Goal: Task Accomplishment & Management: Manage account settings

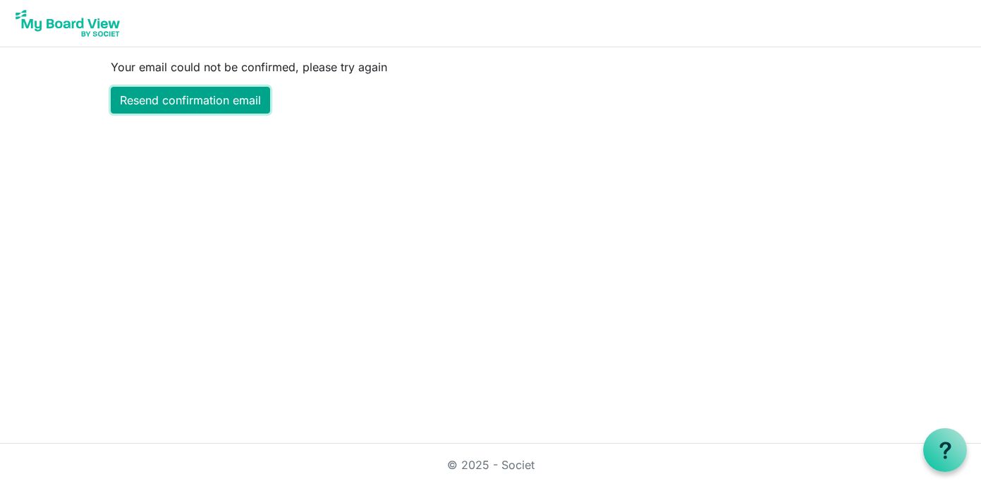
click at [212, 95] on link "Resend confirmation email" at bounding box center [190, 100] width 159 height 27
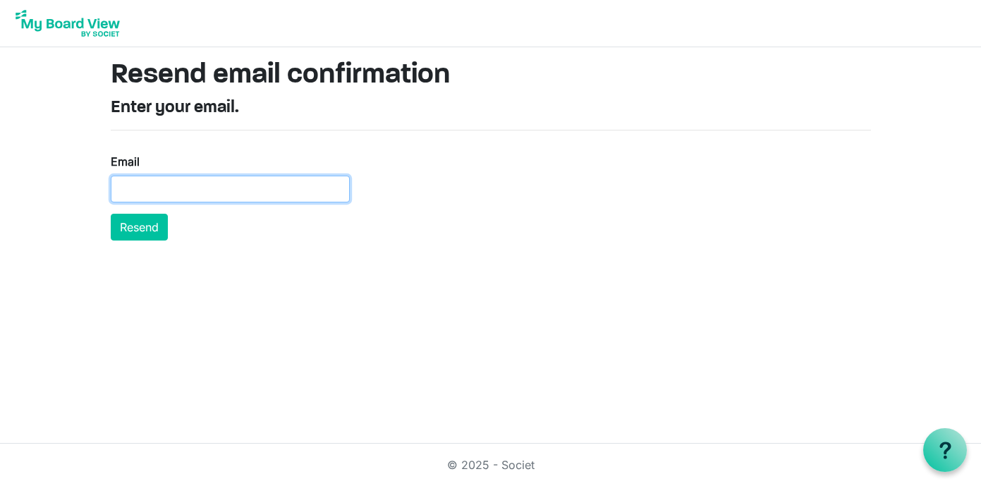
click at [172, 185] on input "Email" at bounding box center [230, 189] width 239 height 27
type input "emalloy@miu.edu"
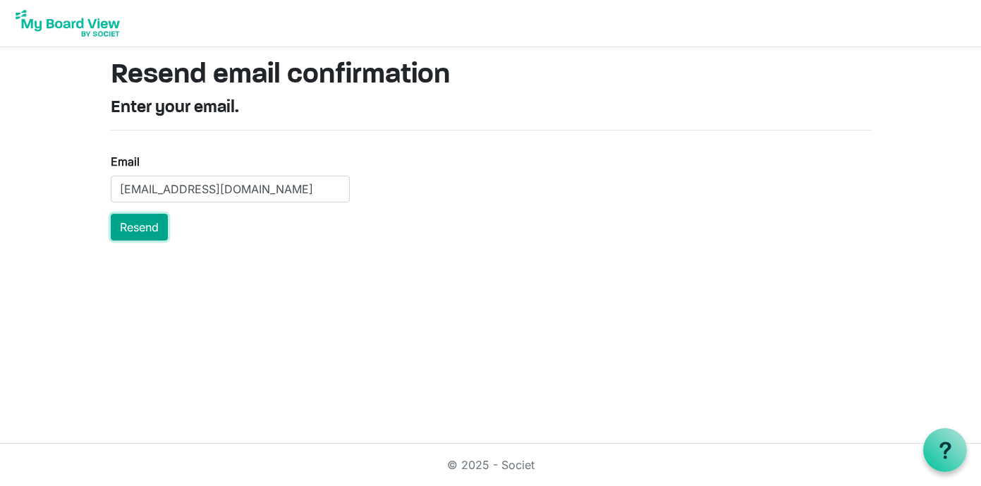
click at [142, 226] on button "Resend" at bounding box center [139, 227] width 57 height 27
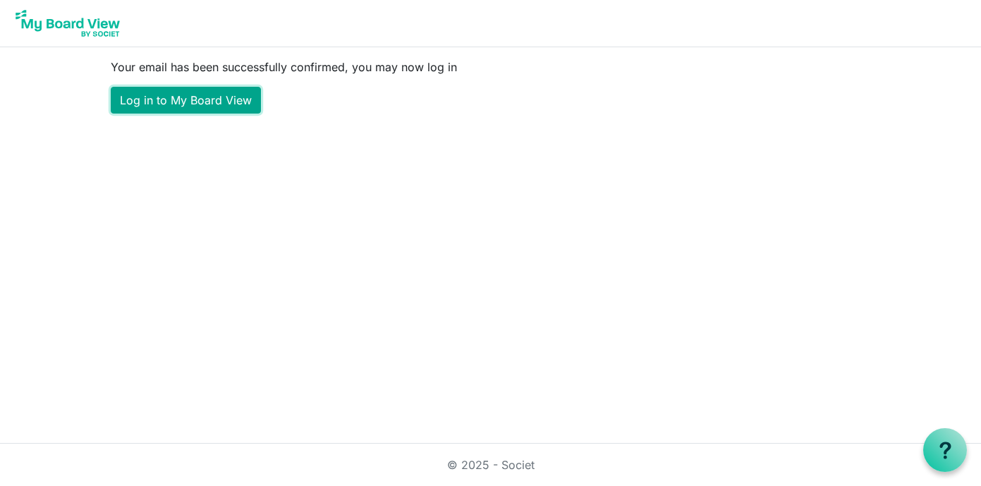
click at [226, 99] on link "Log in to My Board View" at bounding box center [186, 100] width 150 height 27
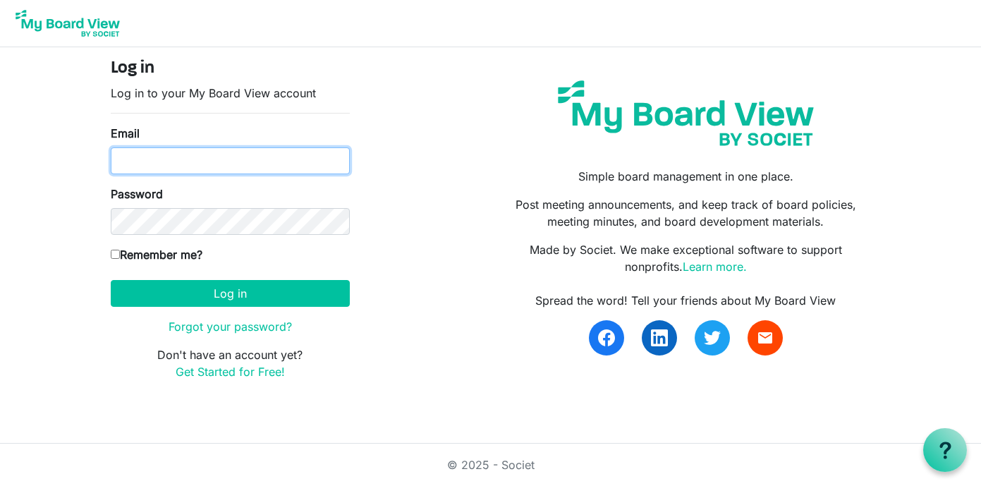
click at [180, 153] on input "Email" at bounding box center [230, 160] width 239 height 27
type input "emalloy@miu.edu"
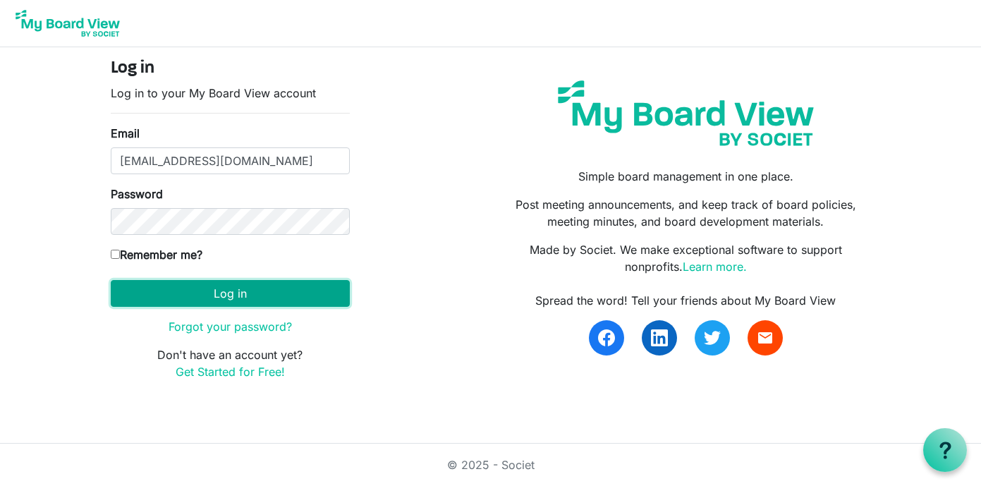
click at [170, 288] on button "Log in" at bounding box center [230, 293] width 239 height 27
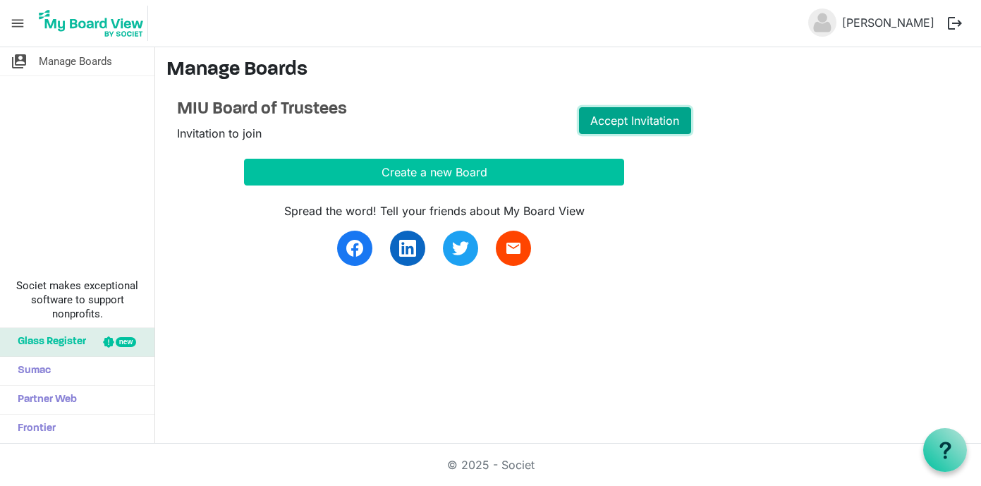
click at [648, 121] on link "Accept Invitation" at bounding box center [635, 120] width 113 height 27
click at [653, 119] on link "Go to Board" at bounding box center [635, 120] width 113 height 27
